Goal: Task Accomplishment & Management: Complete application form

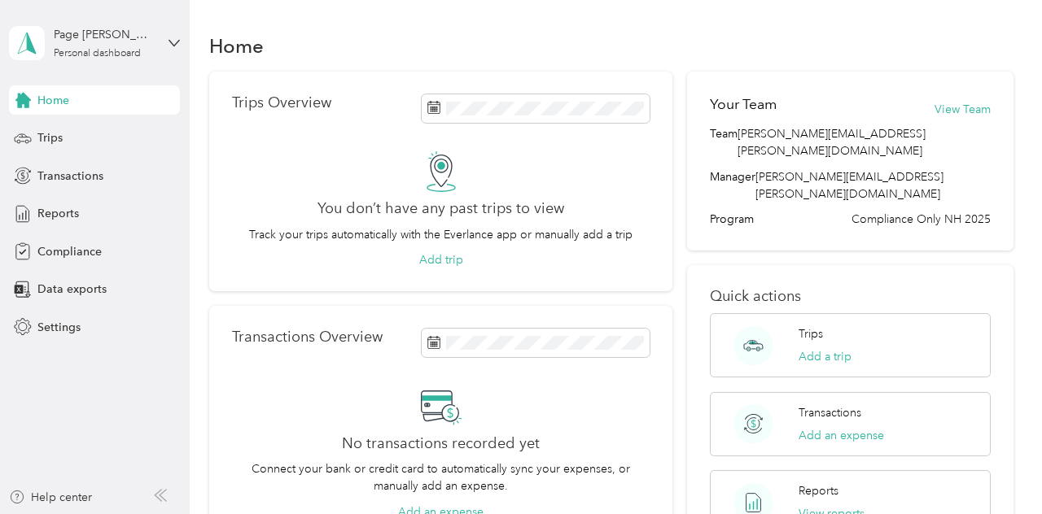
click at [73, 250] on span "Compliance" at bounding box center [69, 251] width 64 height 17
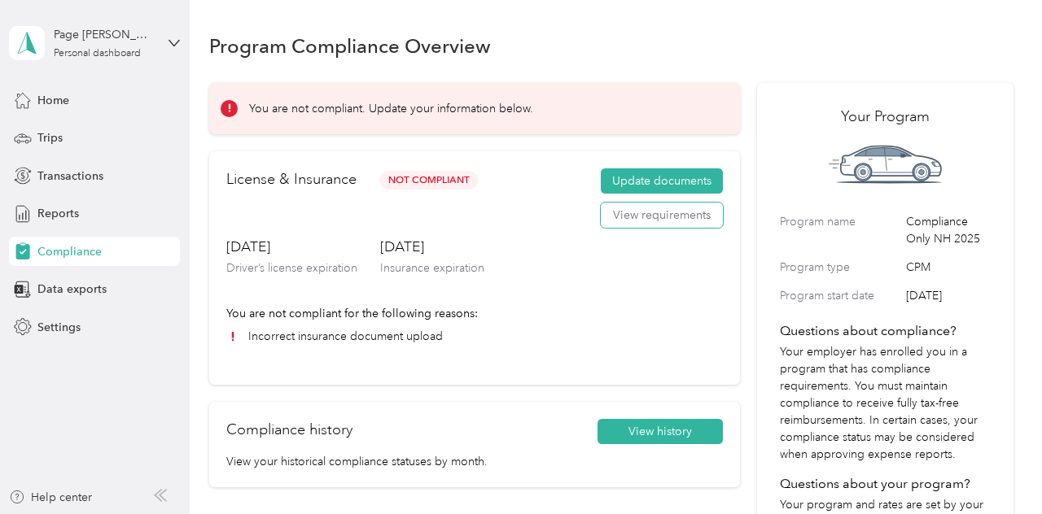
click at [674, 221] on button "View requirements" at bounding box center [662, 216] width 122 height 26
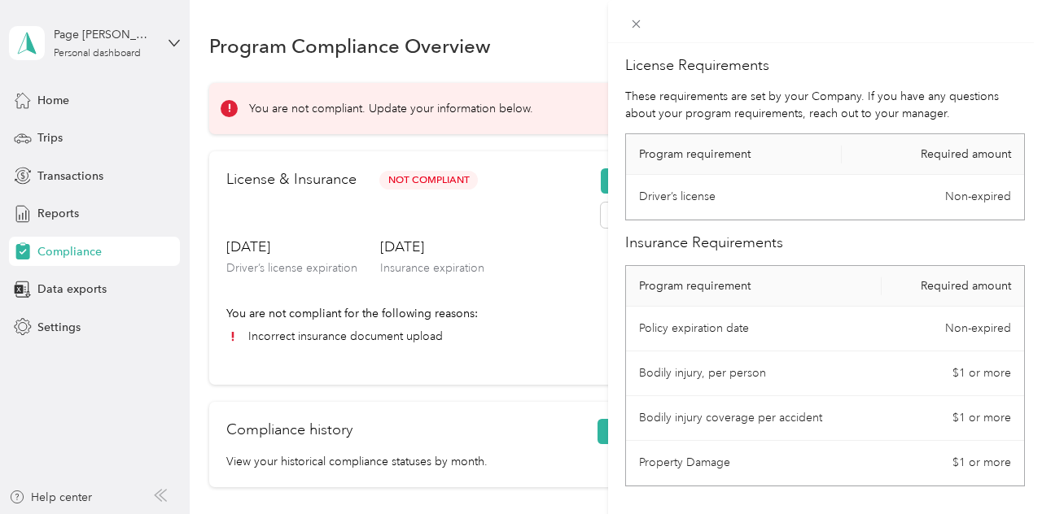
click at [527, 340] on div "License Requirements These requirements are set by your Company. If you have an…" at bounding box center [521, 257] width 1042 height 514
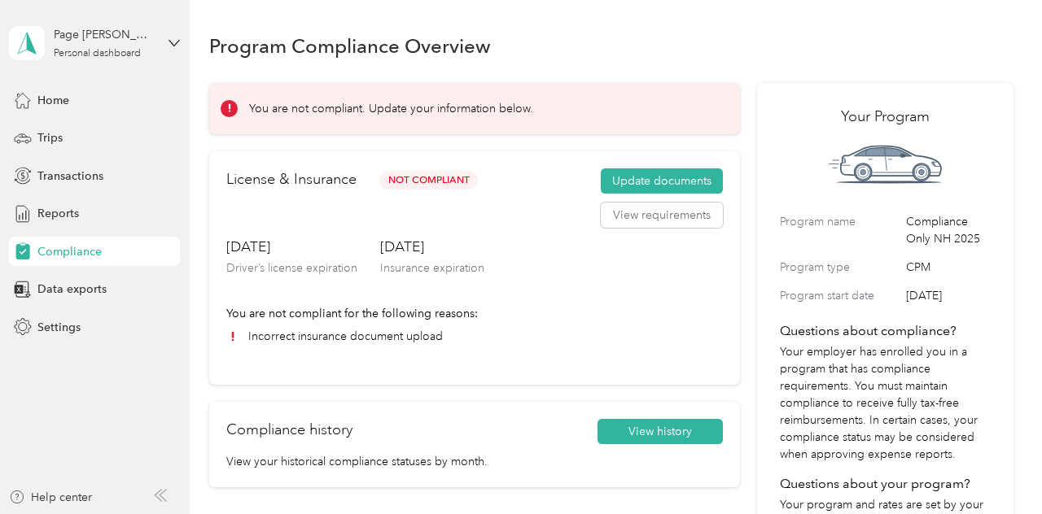
click at [667, 430] on button "View history" at bounding box center [659, 432] width 125 height 26
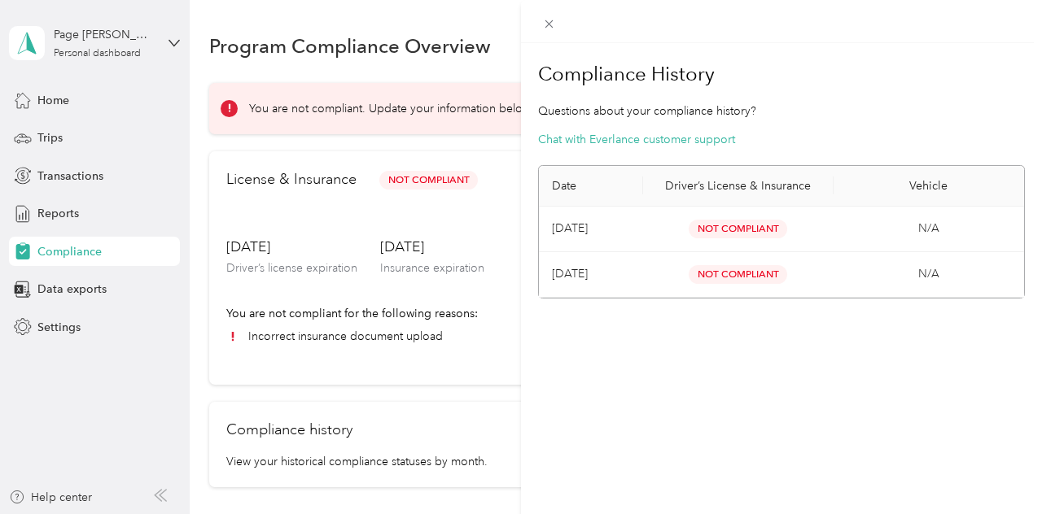
click at [546, 26] on icon at bounding box center [549, 24] width 8 height 8
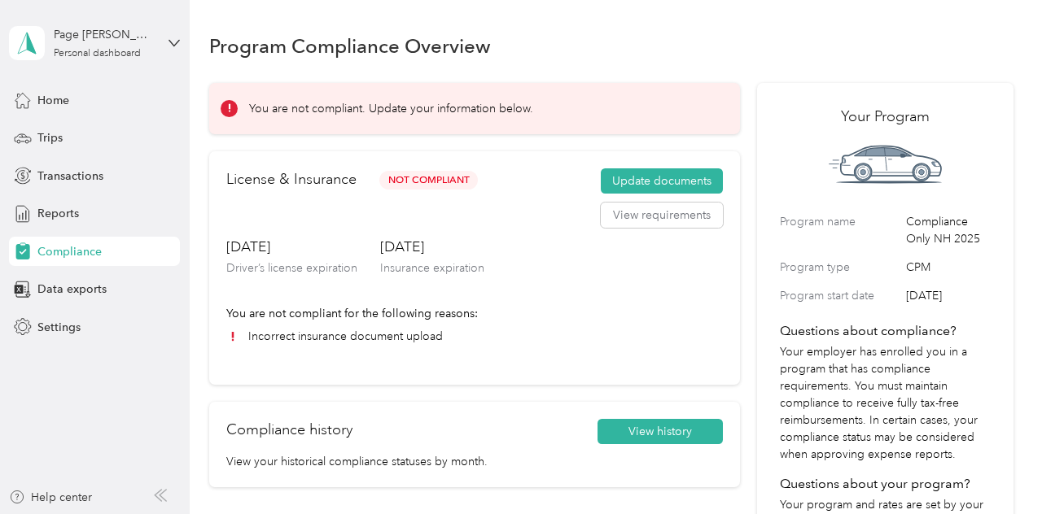
click at [664, 181] on button "Update documents" at bounding box center [662, 181] width 122 height 26
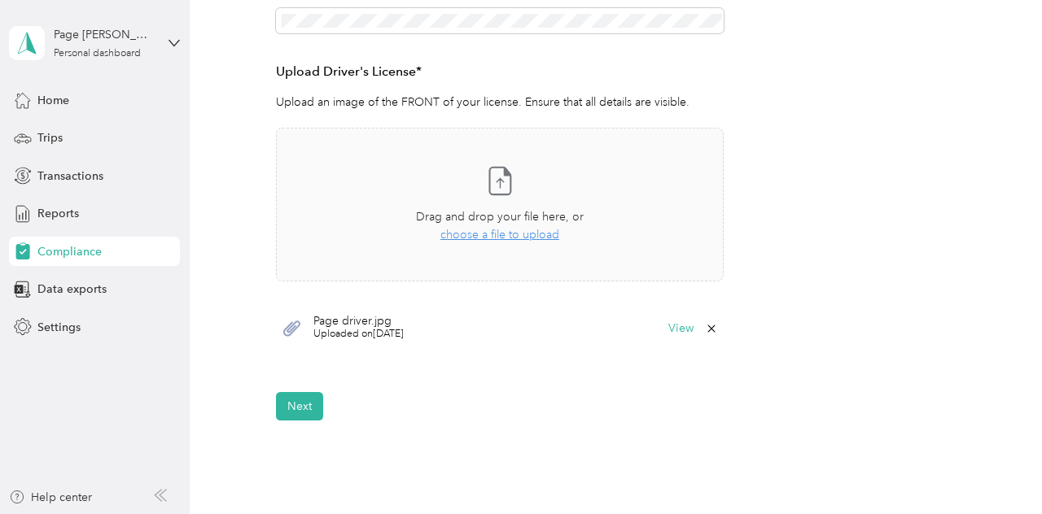
scroll to position [409, 0]
click at [301, 413] on button "Next" at bounding box center [299, 405] width 47 height 28
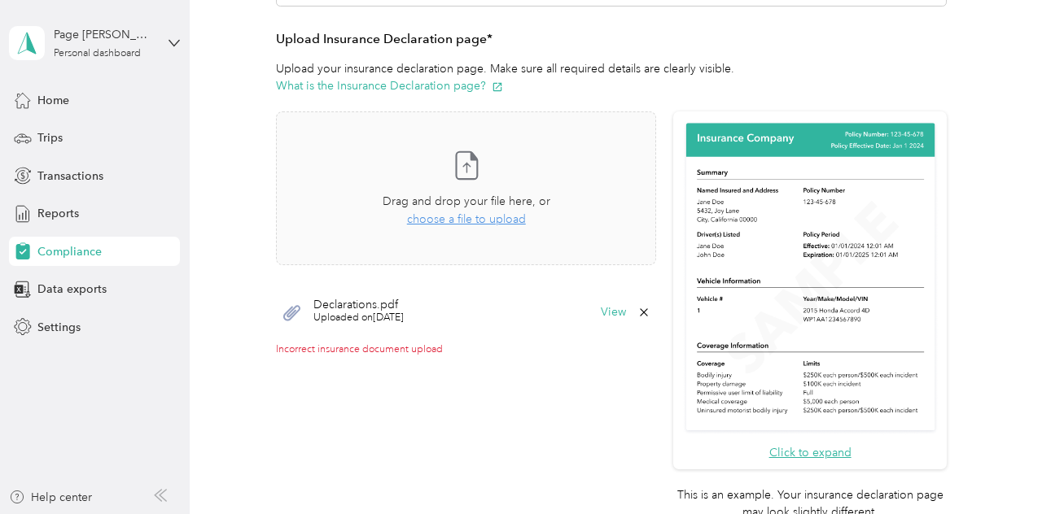
scroll to position [341, 0]
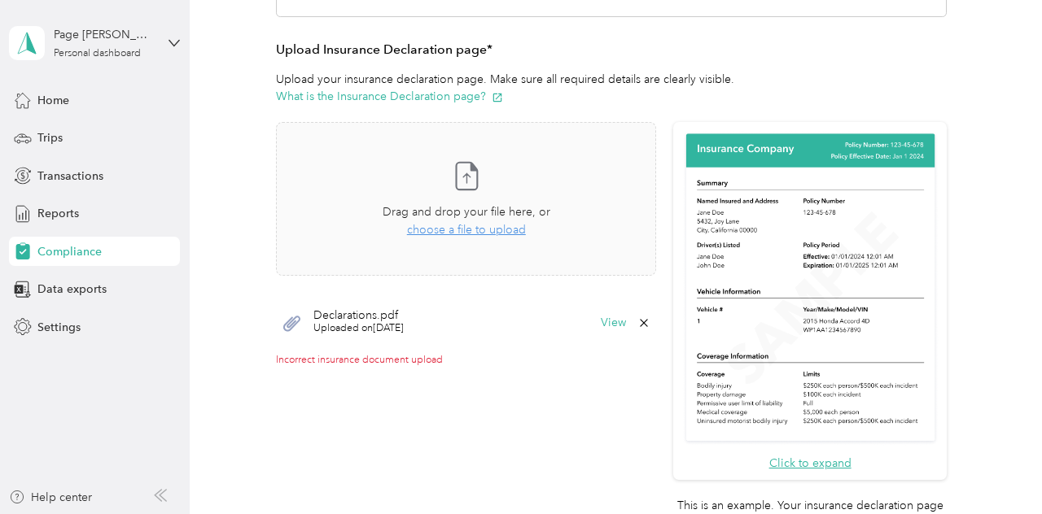
click at [615, 321] on button "View" at bounding box center [613, 322] width 25 height 11
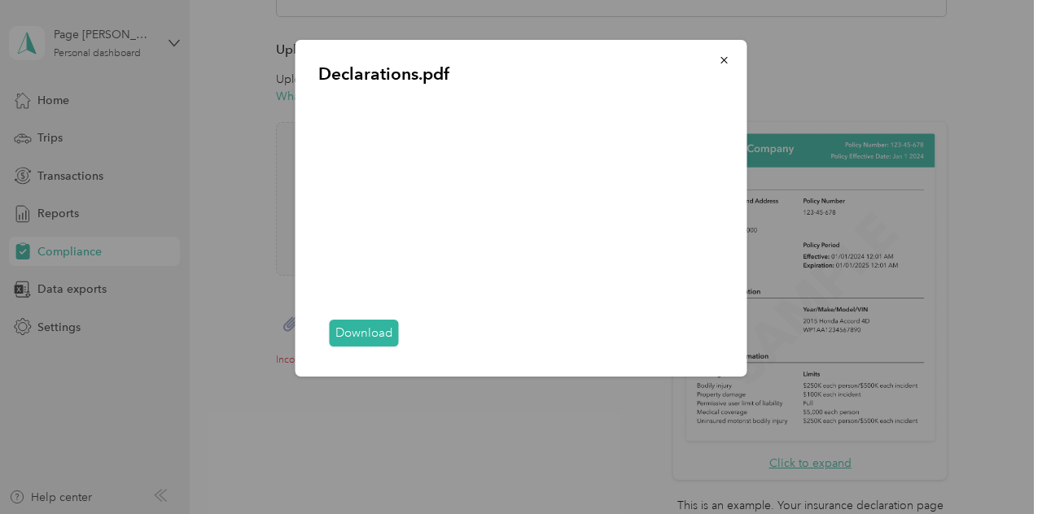
click at [364, 347] on link "Download" at bounding box center [364, 333] width 69 height 27
click at [721, 60] on icon "button" at bounding box center [724, 60] width 11 height 11
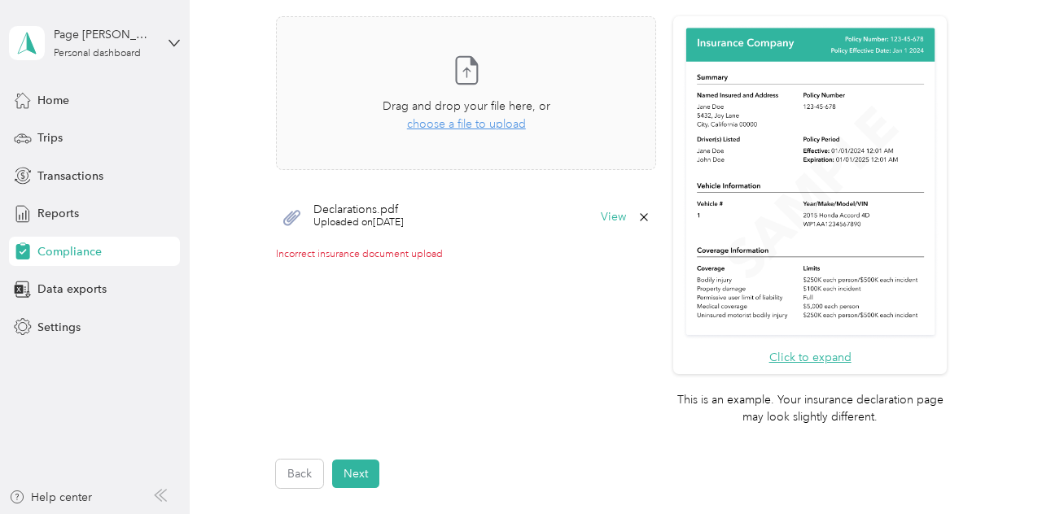
click at [350, 474] on button "Next" at bounding box center [355, 474] width 47 height 28
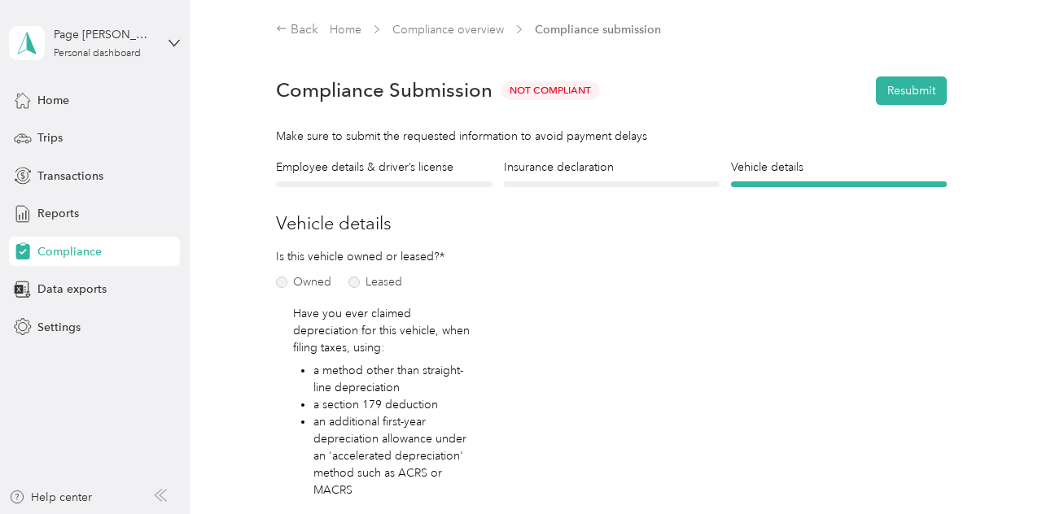
click at [912, 91] on button "Resubmit" at bounding box center [911, 91] width 71 height 28
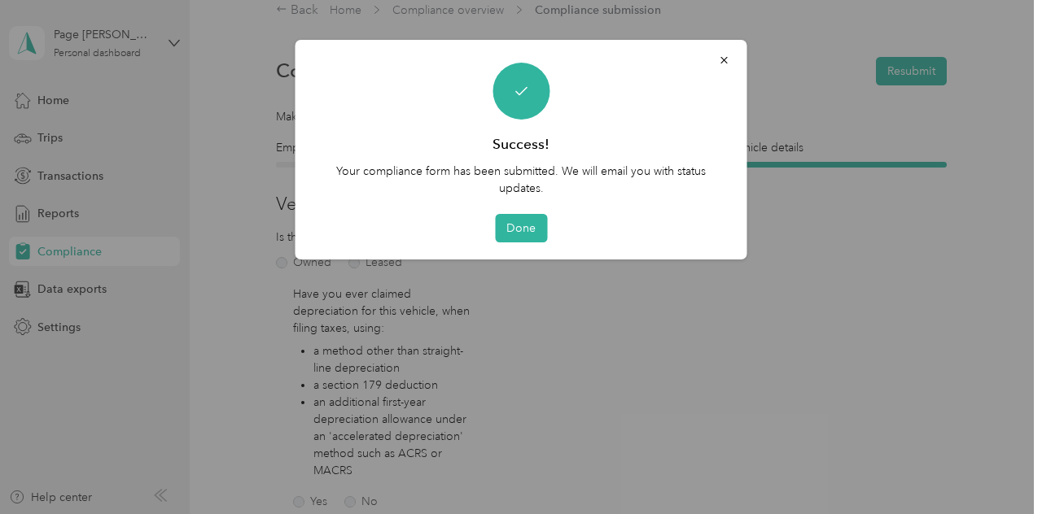
click at [521, 225] on button "Done" at bounding box center [521, 228] width 52 height 28
